Goal: Task Accomplishment & Management: Complete application form

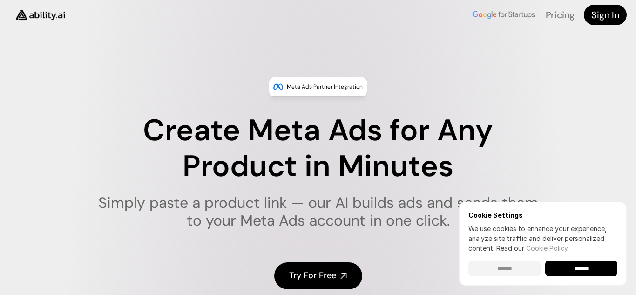
click at [498, 267] on input "******" at bounding box center [504, 268] width 72 height 16
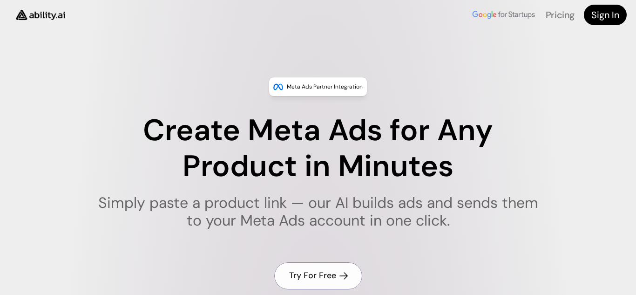
click at [333, 279] on h4 "Try For Free" at bounding box center [312, 275] width 47 height 12
